Goal: Task Accomplishment & Management: Complete application form

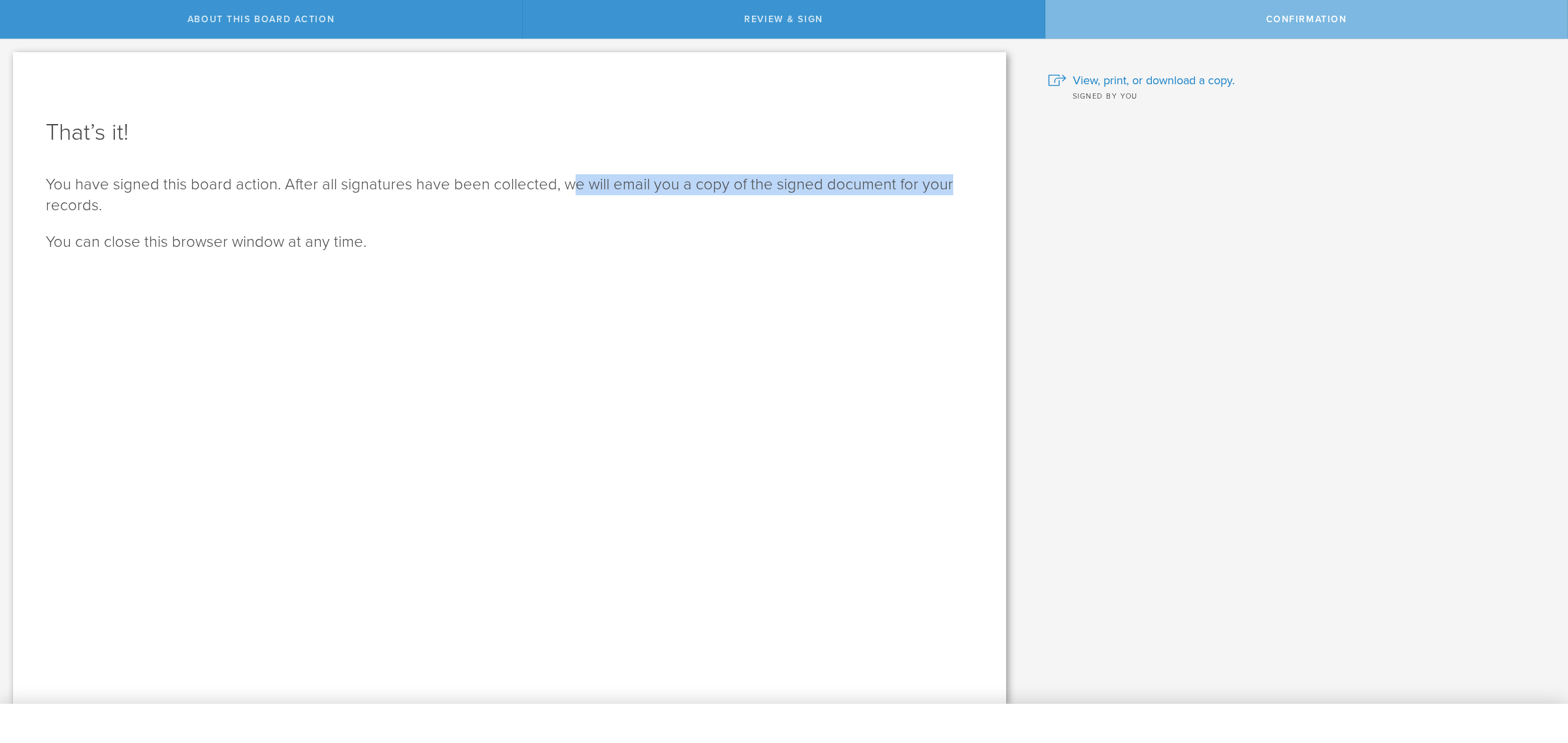
drag, startPoint x: 566, startPoint y: 188, endPoint x: 974, endPoint y: 190, distance: 408.0
click at [974, 190] on div "That’s it! You have signed this board action. After all signatures have been co…" at bounding box center [510, 378] width 993 height 652
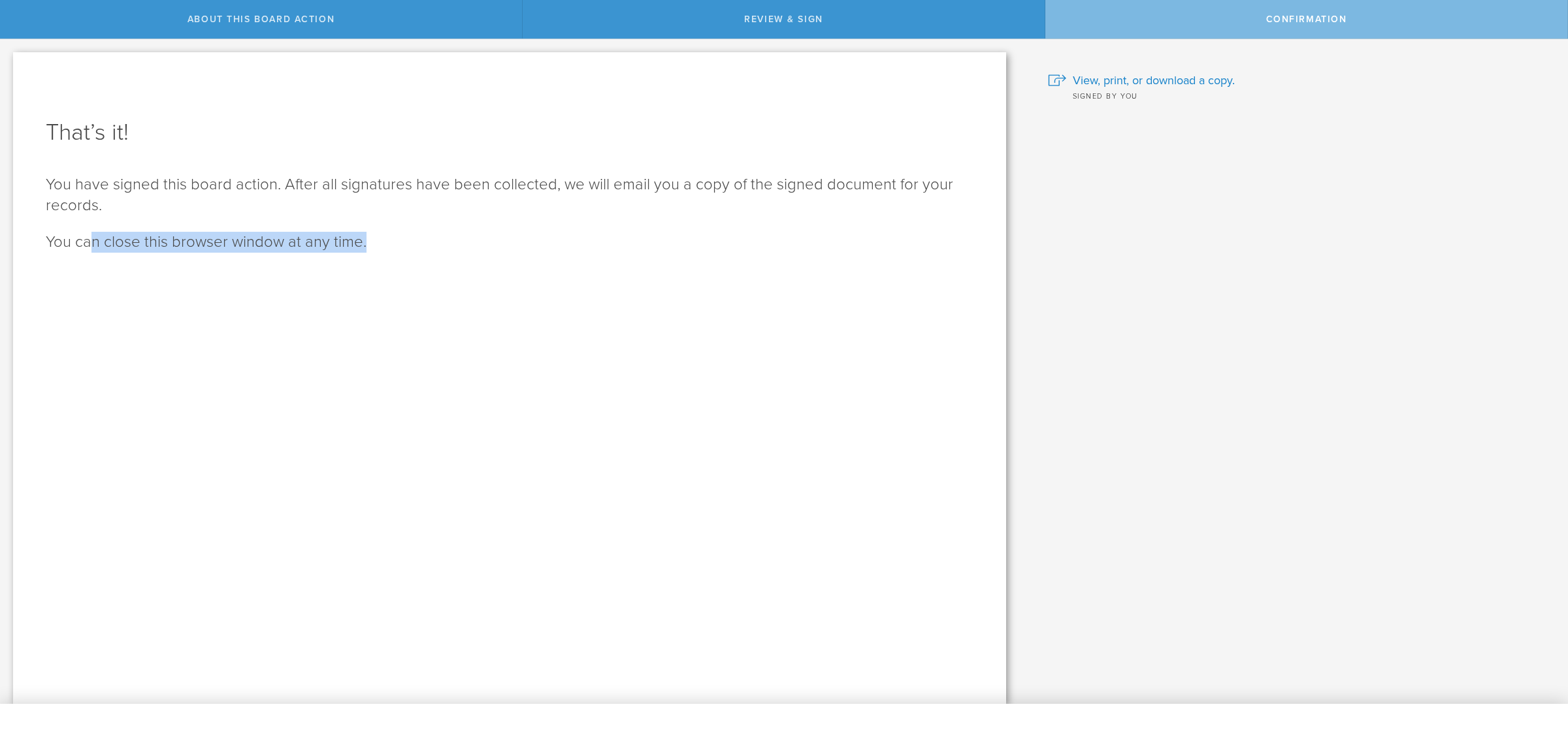
drag, startPoint x: 92, startPoint y: 255, endPoint x: 544, endPoint y: 271, distance: 452.3
click at [544, 271] on div "That’s it! You have signed this board action. After all signatures have been co…" at bounding box center [510, 378] width 993 height 652
click at [1148, 84] on span "View, print, or download a copy." at bounding box center [1153, 80] width 162 height 17
